Goal: Task Accomplishment & Management: Manage account settings

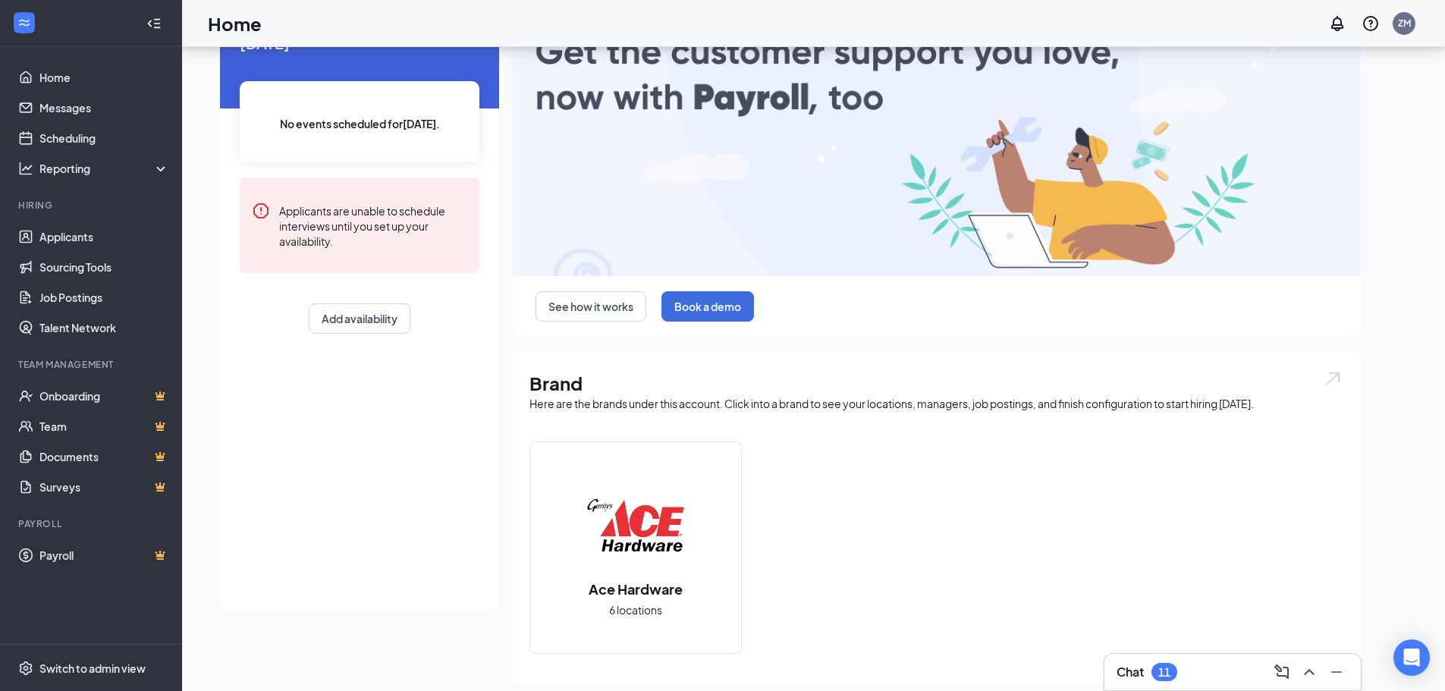
scroll to position [290, 0]
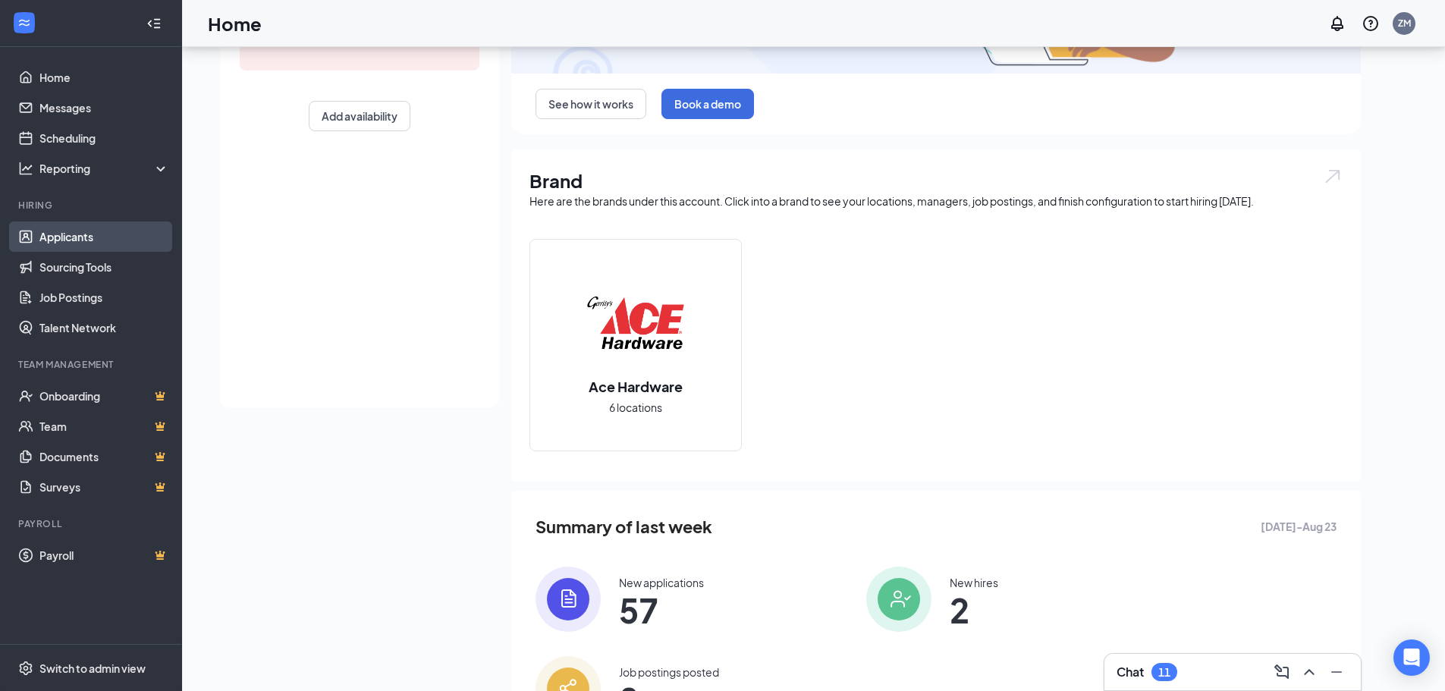
click at [132, 225] on link "Applicants" at bounding box center [104, 237] width 130 height 30
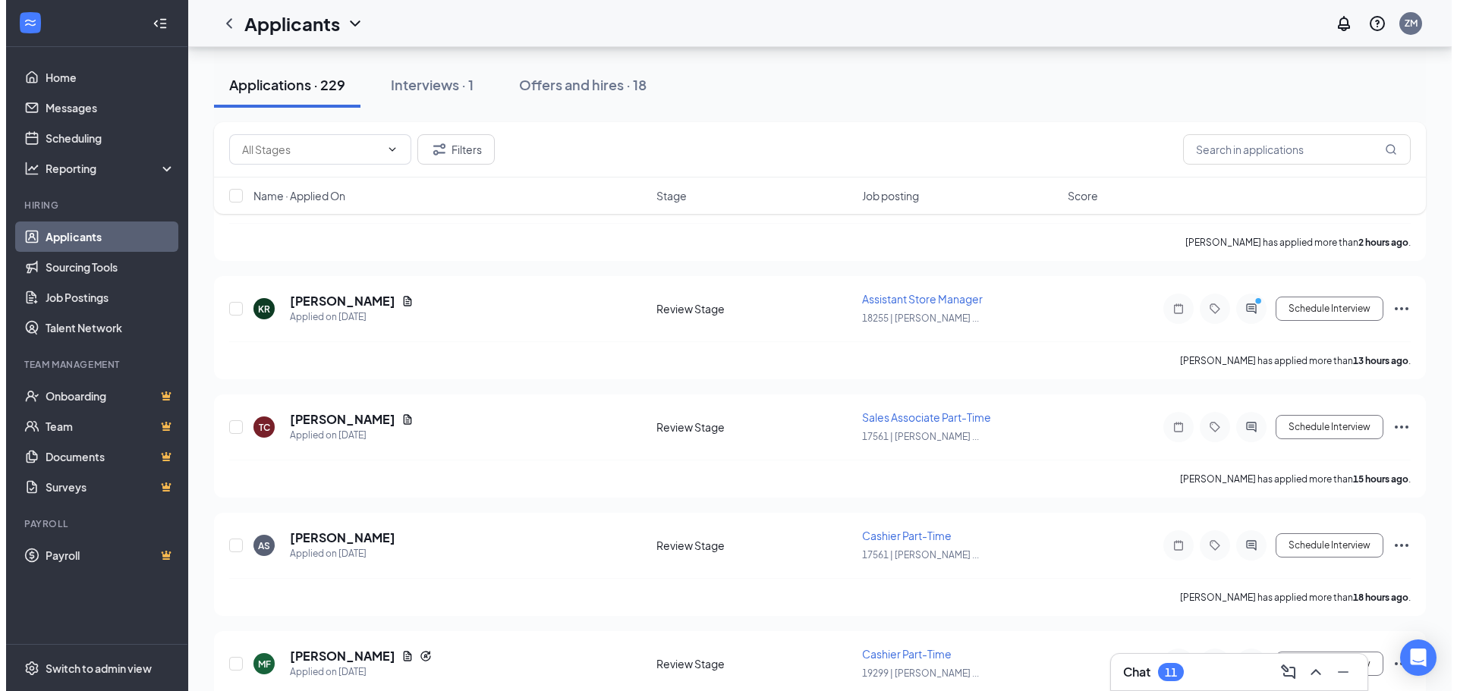
scroll to position [228, 0]
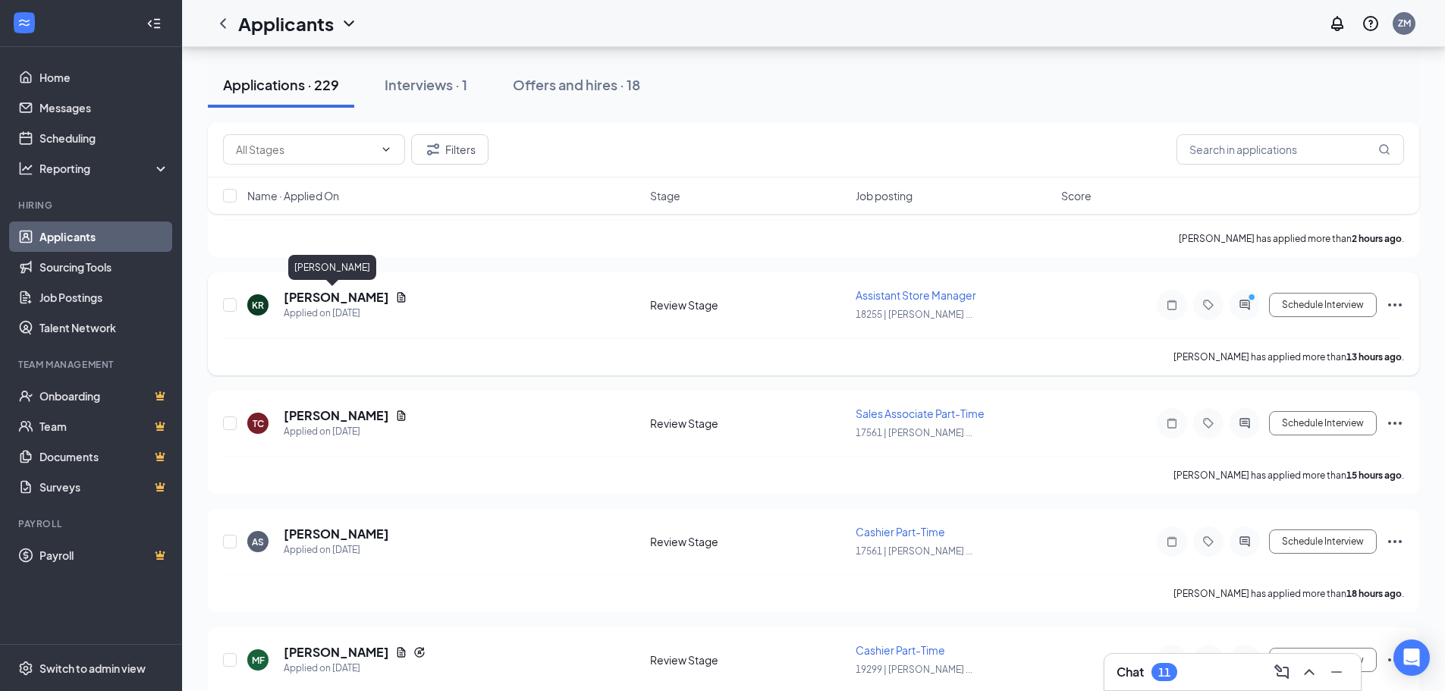
click at [297, 293] on h5 "[PERSON_NAME]" at bounding box center [336, 297] width 105 height 17
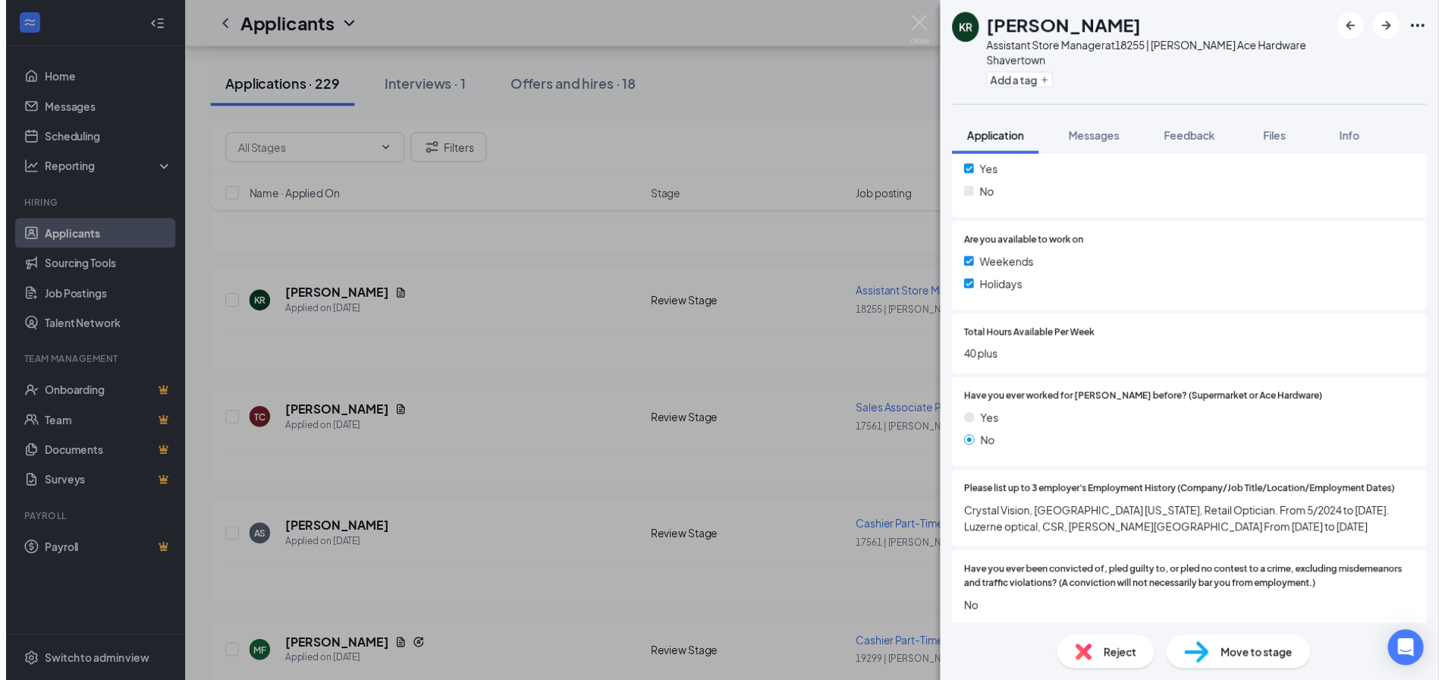
scroll to position [455, 0]
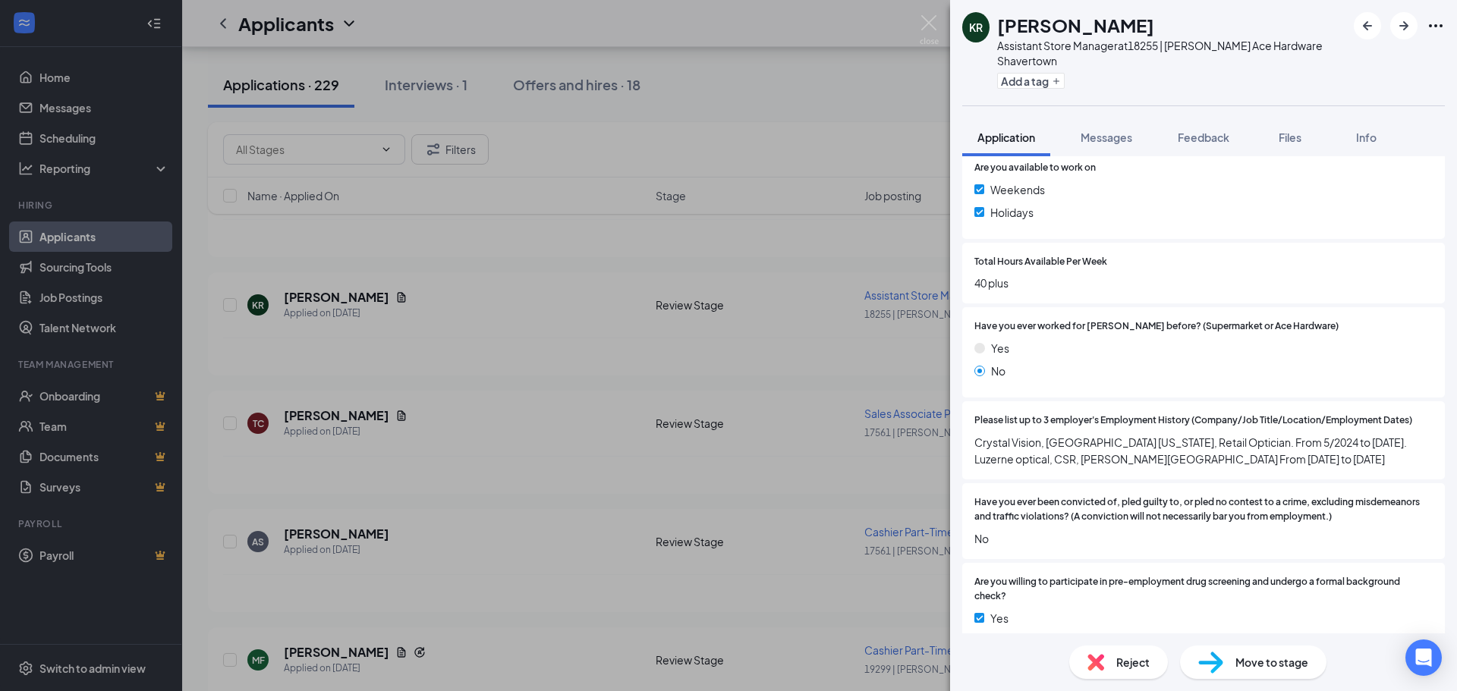
click at [341, 369] on div "KR [PERSON_NAME] Assistant Store Manager at 18255 | [PERSON_NAME] Ace Hardware …" at bounding box center [728, 345] width 1457 height 691
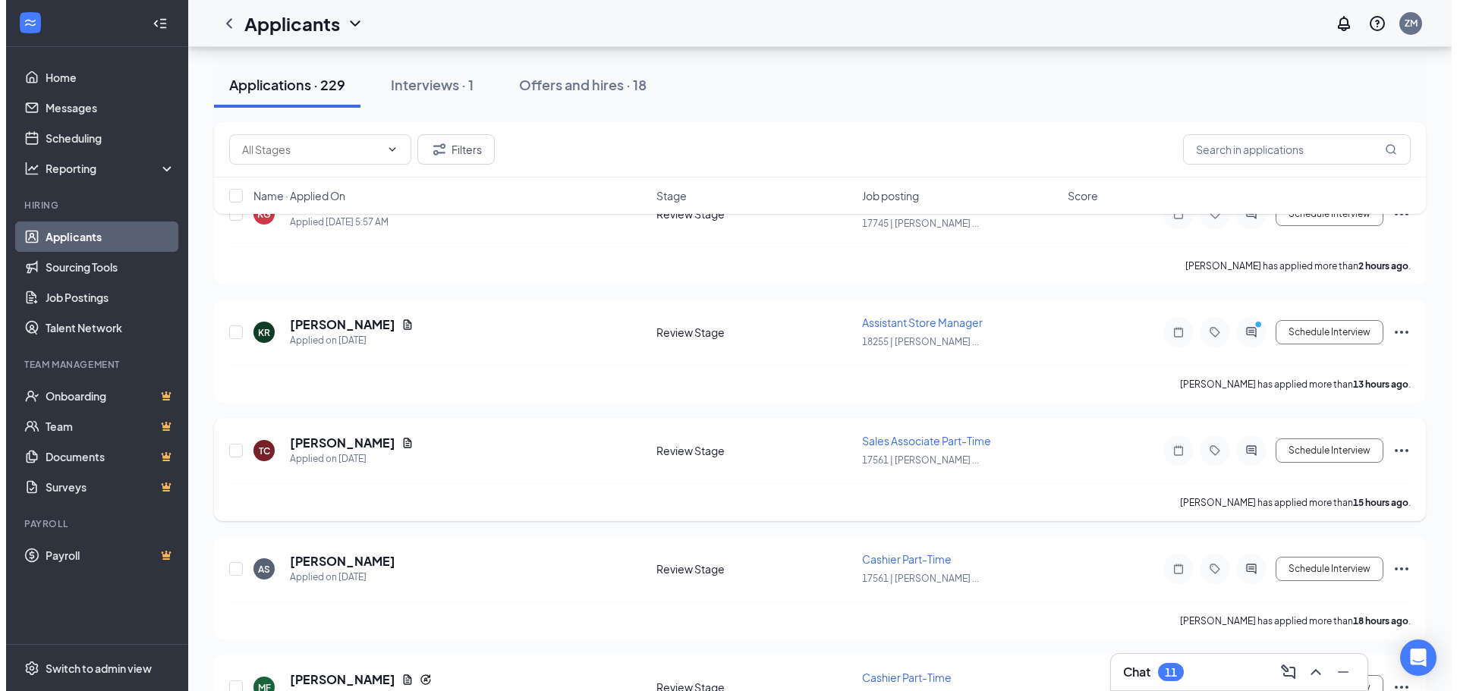
scroll to position [228, 0]
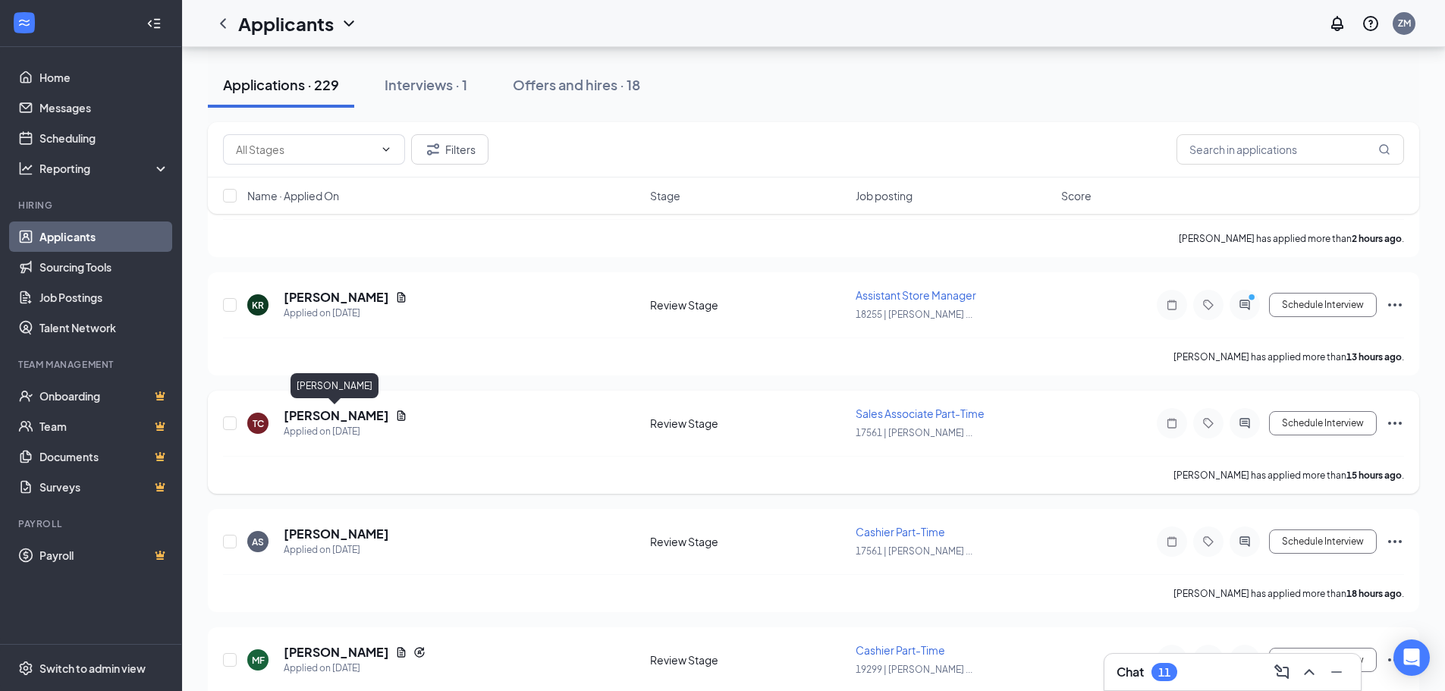
click at [296, 411] on h5 "[PERSON_NAME]" at bounding box center [336, 415] width 105 height 17
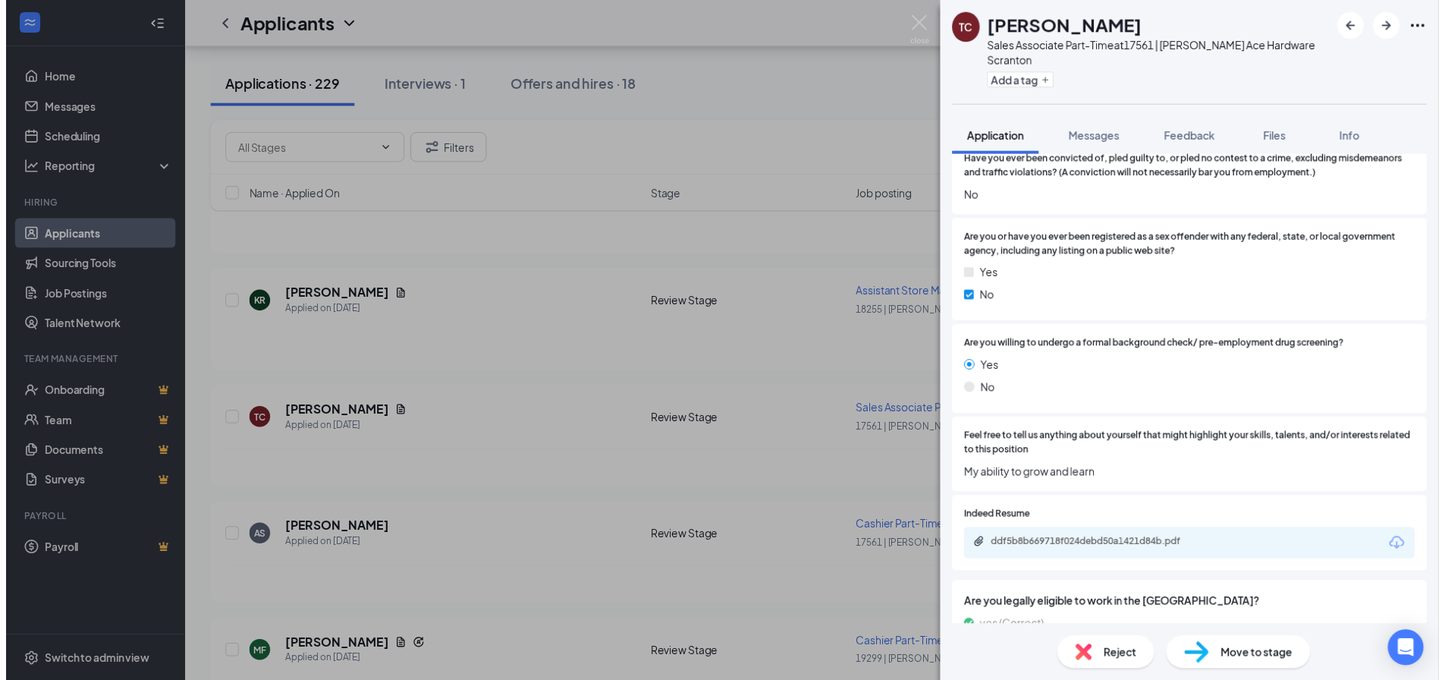
scroll to position [986, 0]
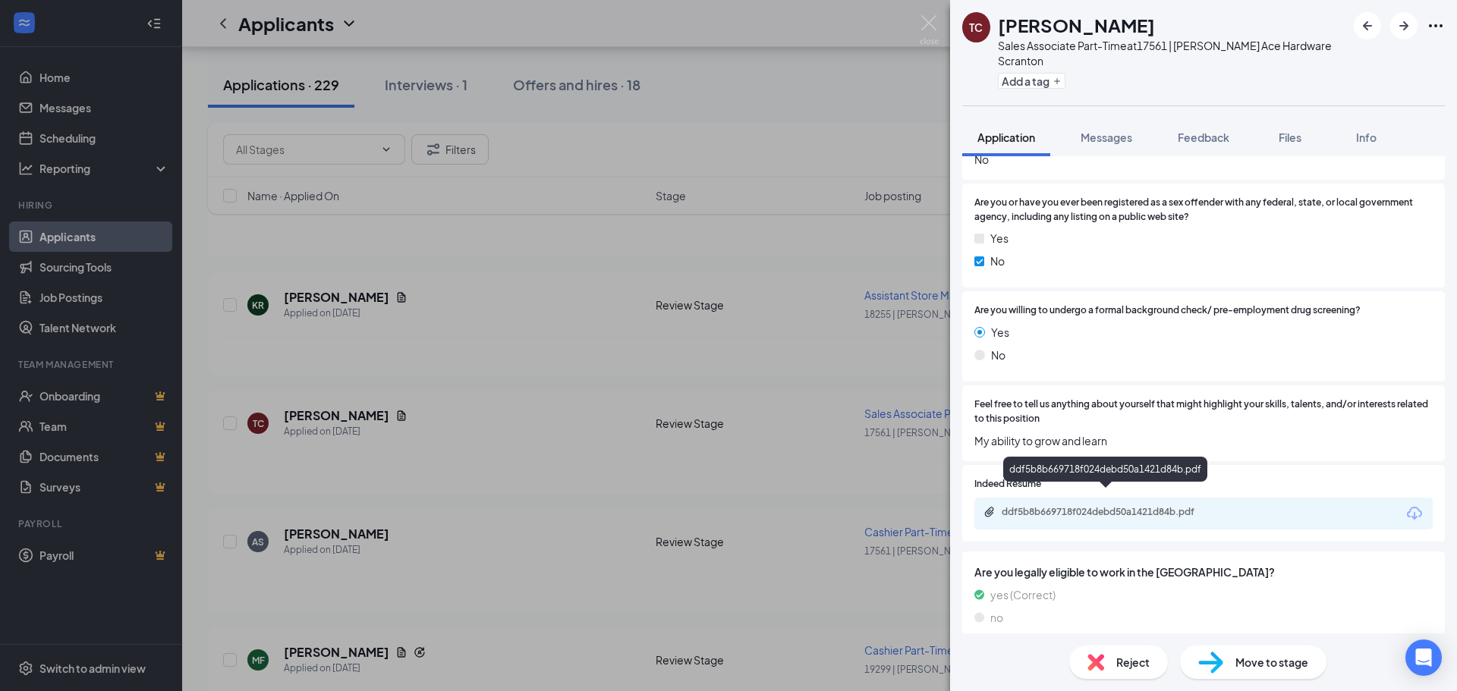
click at [1033, 506] on div "ddf5b8b669718f024debd50a1421d84b.pdf" at bounding box center [1107, 512] width 212 height 12
click at [551, 372] on div "TC [PERSON_NAME] Sales Associate Part-Time at [GEOGRAPHIC_DATA] | [PERSON_NAME]…" at bounding box center [728, 345] width 1457 height 691
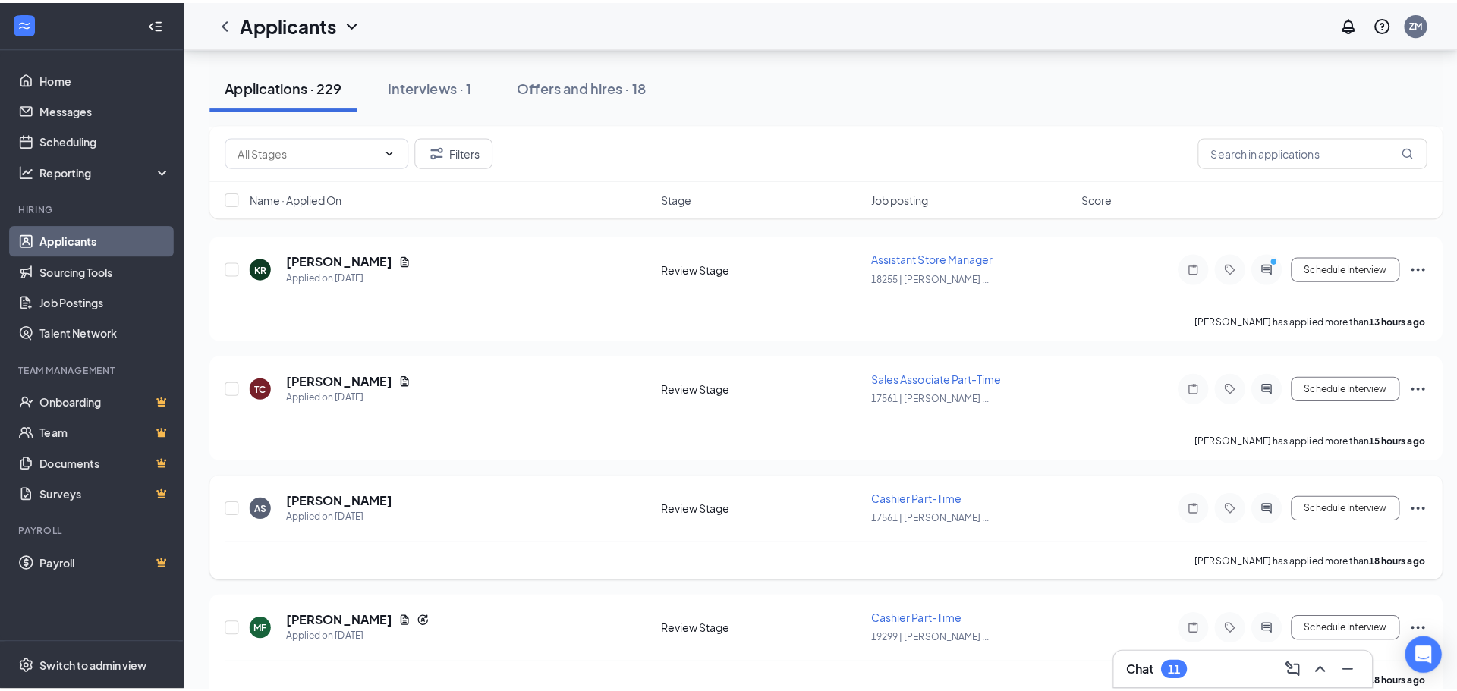
scroll to position [303, 0]
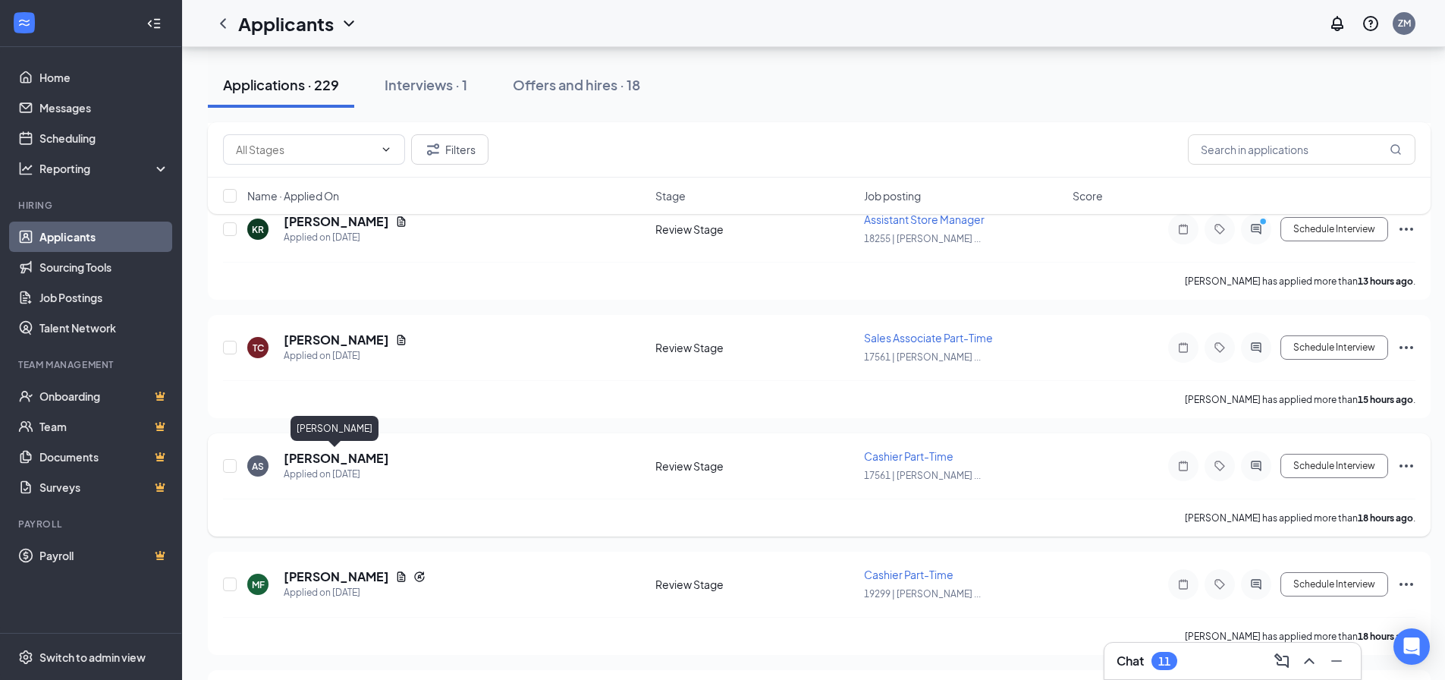
click at [374, 454] on h5 "[PERSON_NAME]" at bounding box center [336, 458] width 105 height 17
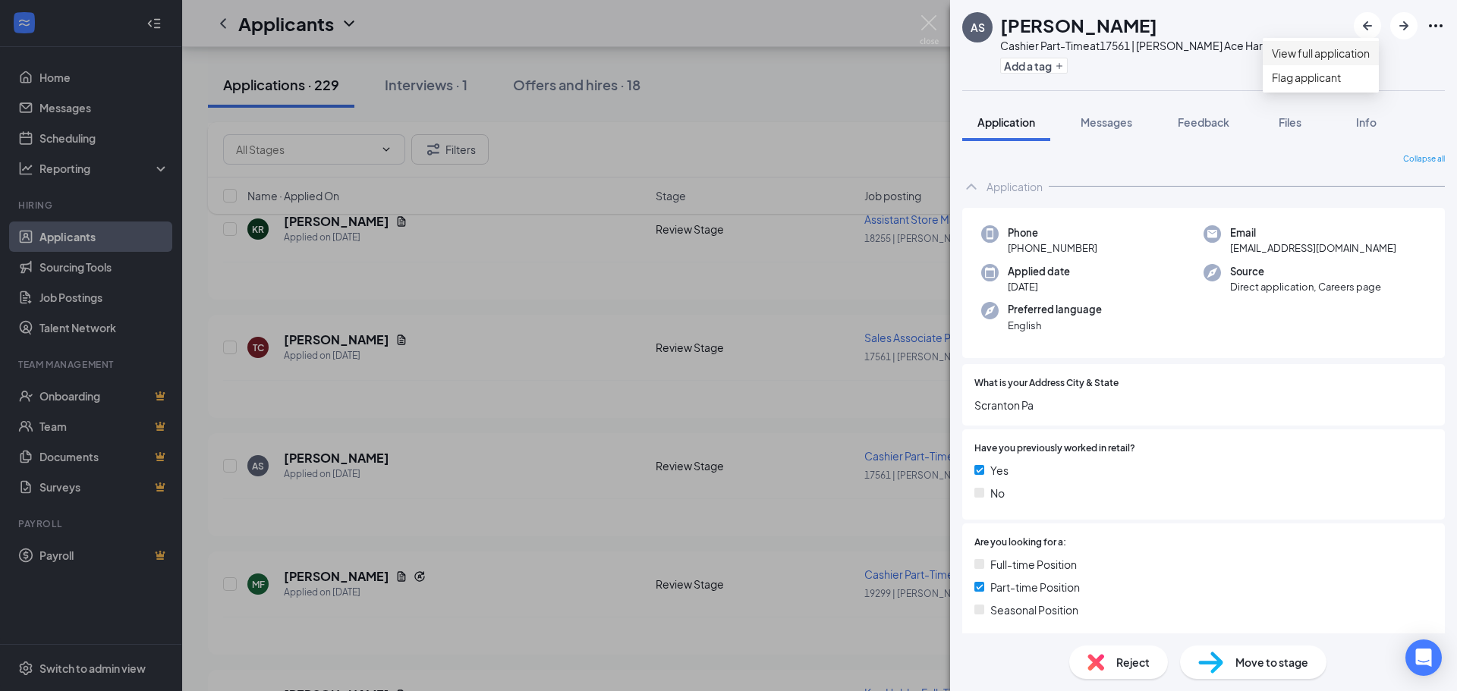
click at [1348, 61] on link "View full application" at bounding box center [1320, 53] width 98 height 17
click at [549, 340] on div "AS [PERSON_NAME] Part-Time at 17561 | [PERSON_NAME] Ace Hardware Scranton Add a…" at bounding box center [728, 345] width 1457 height 691
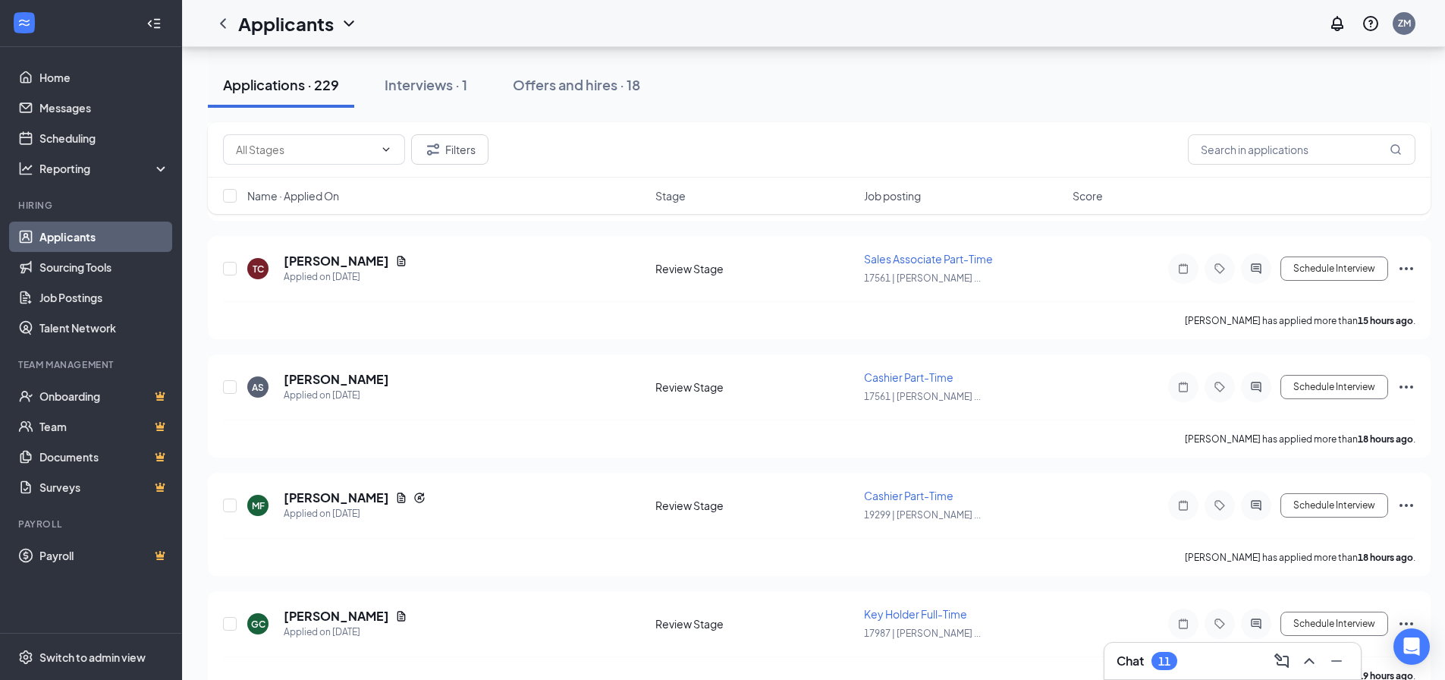
scroll to position [531, 0]
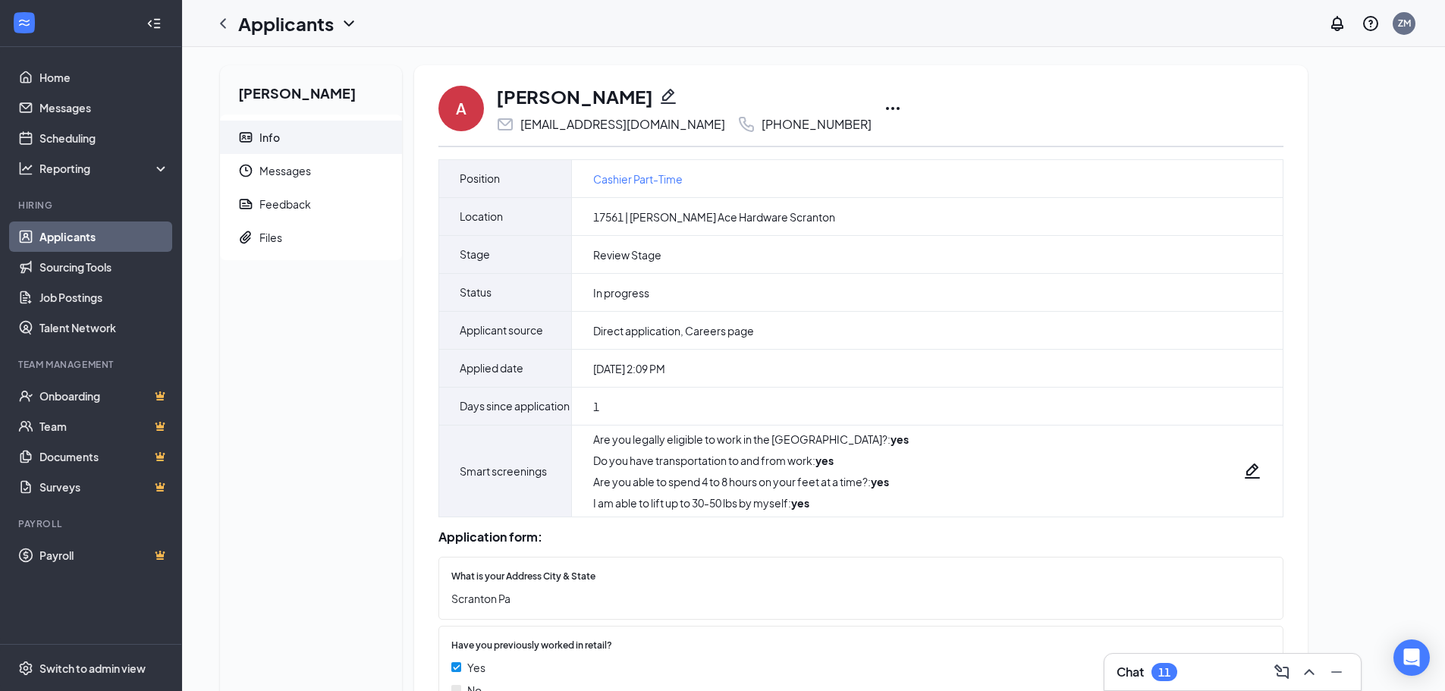
click at [884, 104] on icon "Ellipses" at bounding box center [893, 108] width 18 height 18
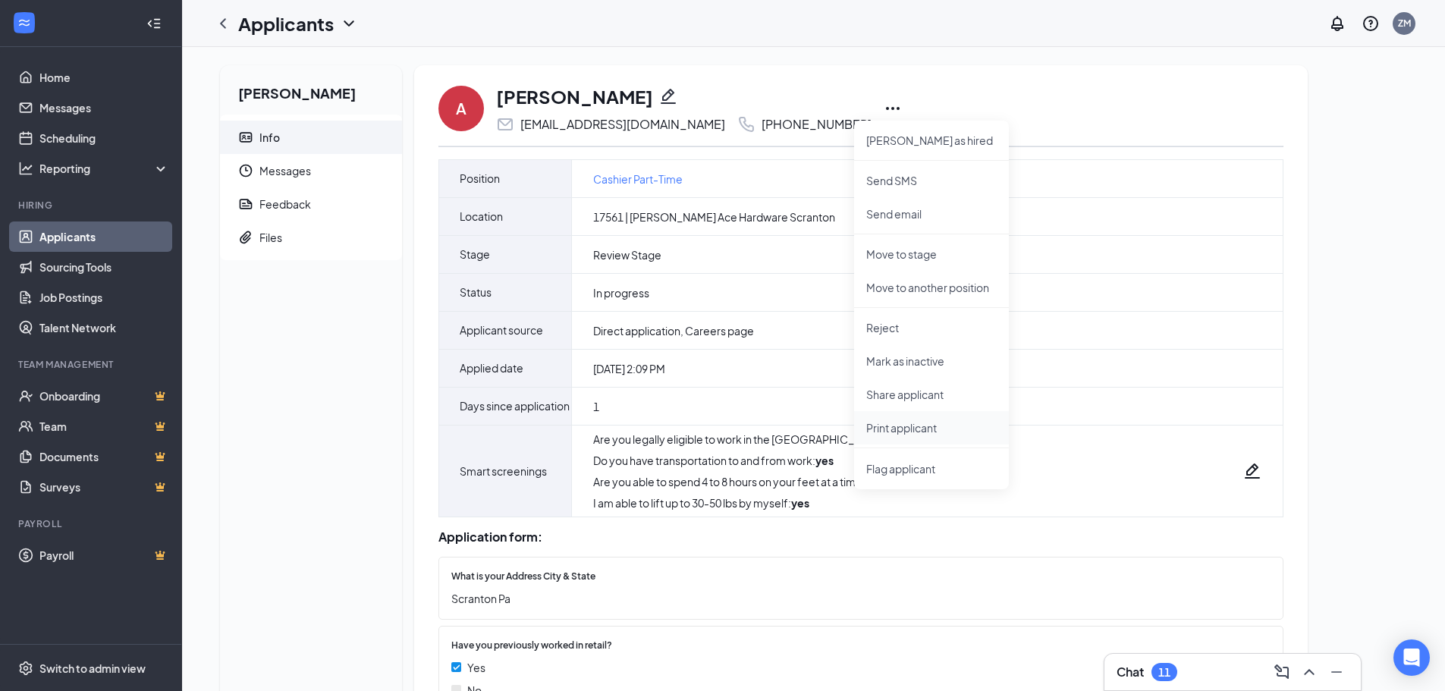
click at [944, 428] on p "Print applicant" at bounding box center [931, 427] width 130 height 15
